Goal: Information Seeking & Learning: Learn about a topic

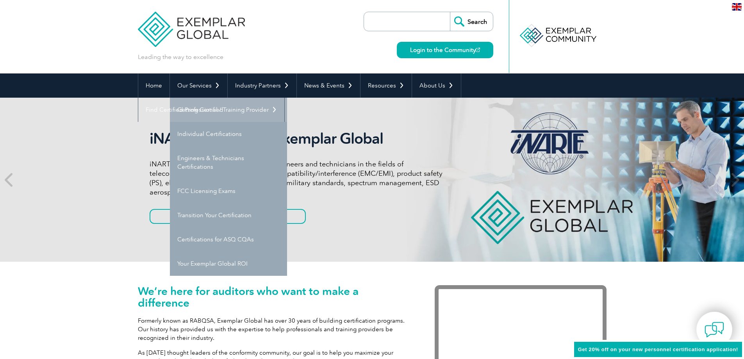
click at [197, 107] on link "Getting Certified" at bounding box center [228, 110] width 117 height 24
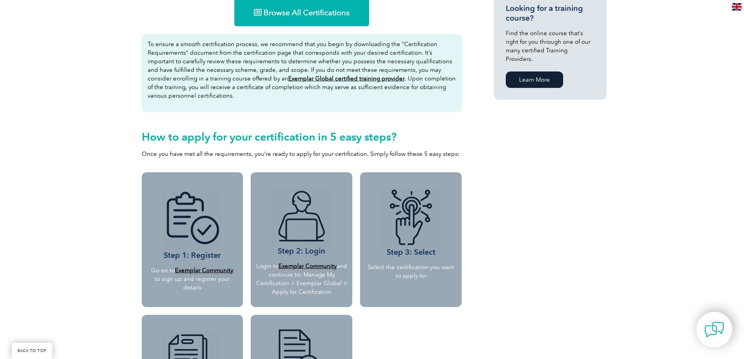
scroll to position [469, 0]
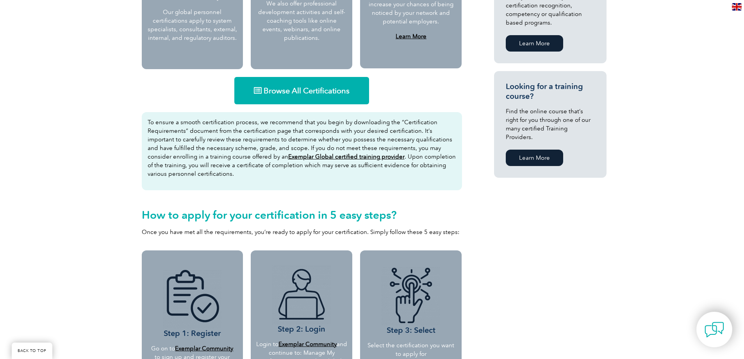
click at [320, 87] on span "Browse All Certifications" at bounding box center [307, 91] width 86 height 8
click at [532, 152] on link "Learn More" at bounding box center [534, 158] width 57 height 16
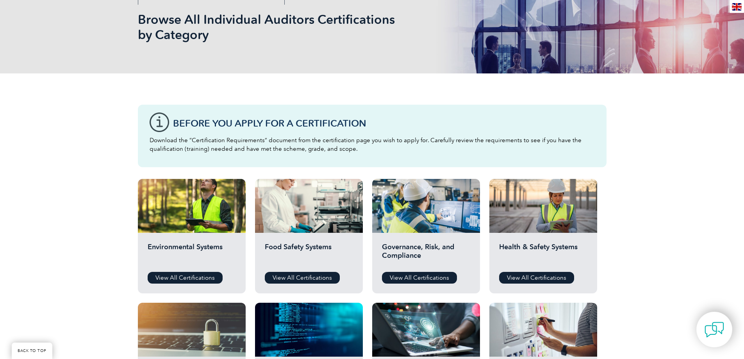
scroll to position [312, 0]
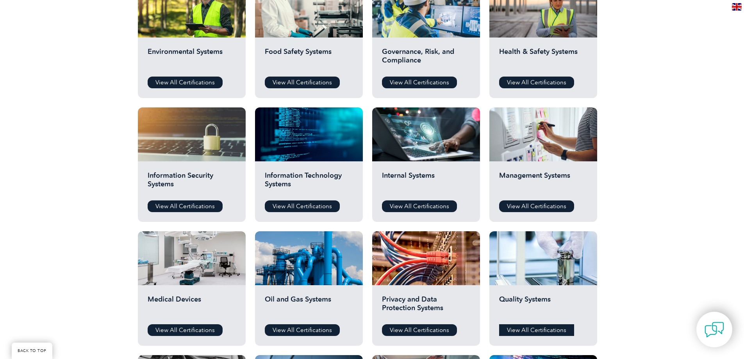
click at [536, 330] on link "View All Certifications" at bounding box center [536, 330] width 75 height 12
click at [182, 329] on link "View All Certifications" at bounding box center [185, 330] width 75 height 12
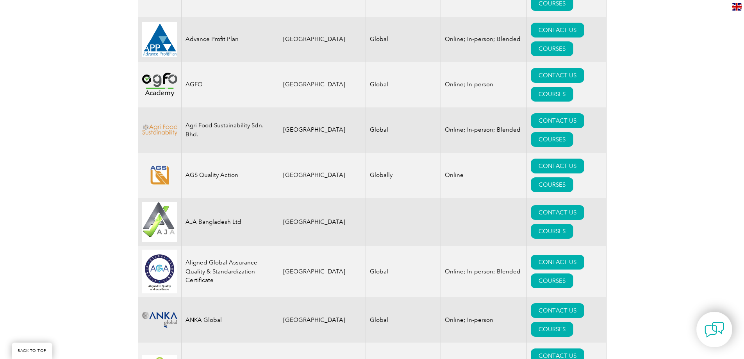
scroll to position [742, 0]
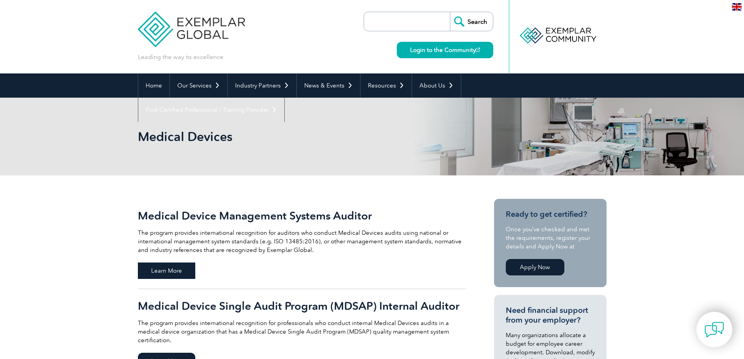
click at [182, 274] on span "Learn More" at bounding box center [166, 270] width 57 height 16
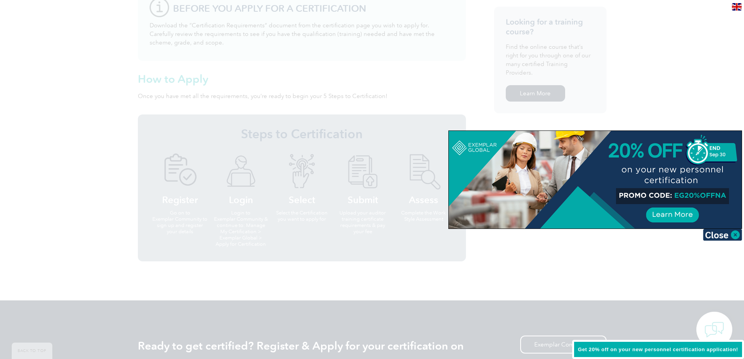
scroll to position [432, 0]
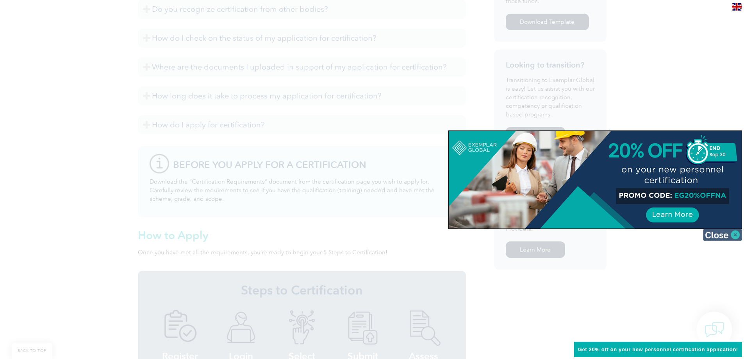
click at [739, 237] on img at bounding box center [722, 235] width 39 height 12
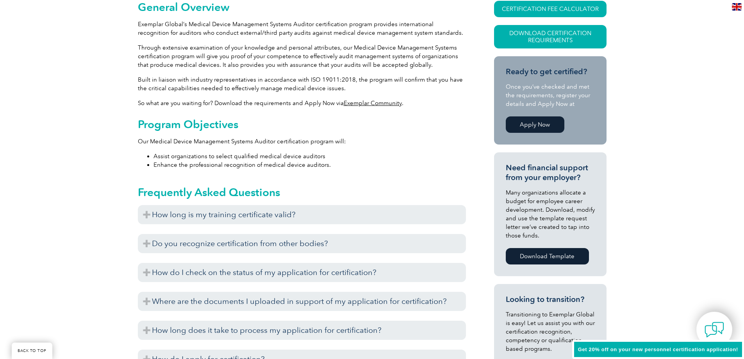
scroll to position [81, 0]
